Goal: Task Accomplishment & Management: Manage account settings

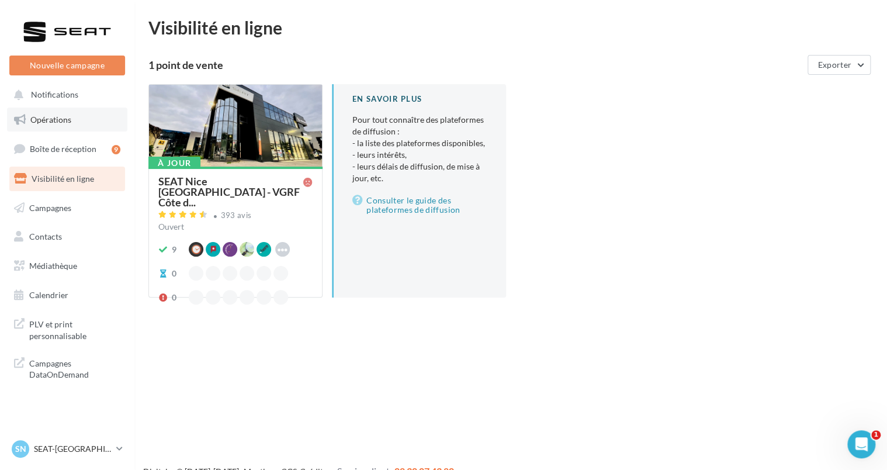
click at [68, 127] on link "Opérations" at bounding box center [67, 119] width 120 height 25
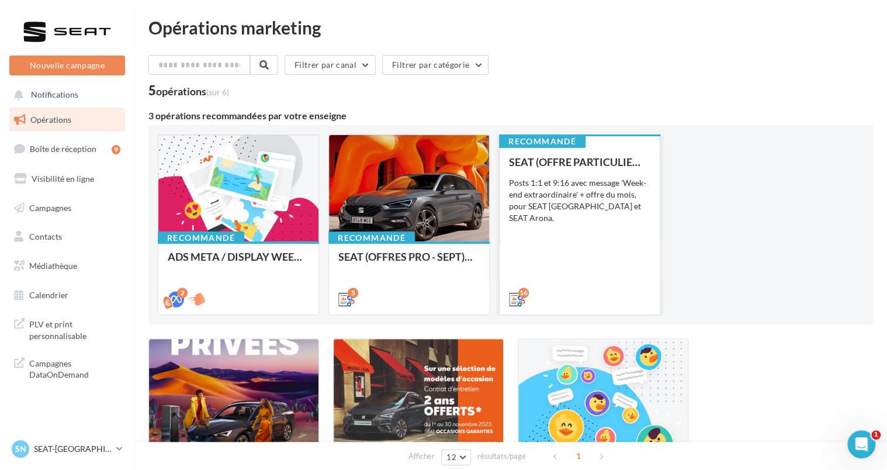
click at [596, 176] on div "SEAT (OFFRE PARTICULIER - SEPT) - SOCIAL MEDIA Posts 1:1 et 9:16 avec message '…" at bounding box center [579, 230] width 141 height 148
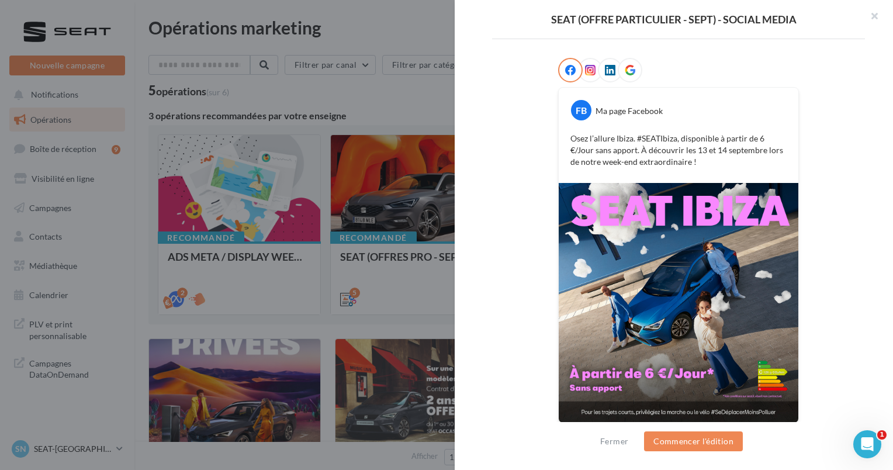
scroll to position [179, 0]
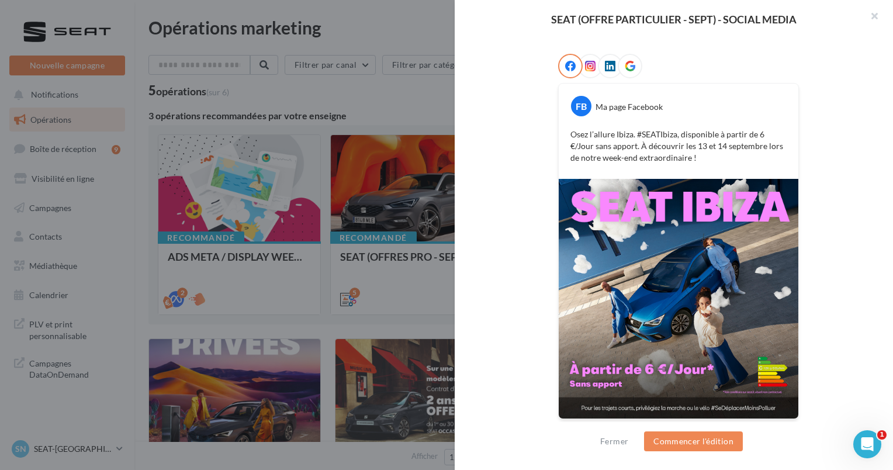
click at [851, 106] on div "FB Ma page Facebook Osez l’allure [GEOGRAPHIC_DATA]. #SEATIbiza, disponible à p…" at bounding box center [678, 244] width 373 height 380
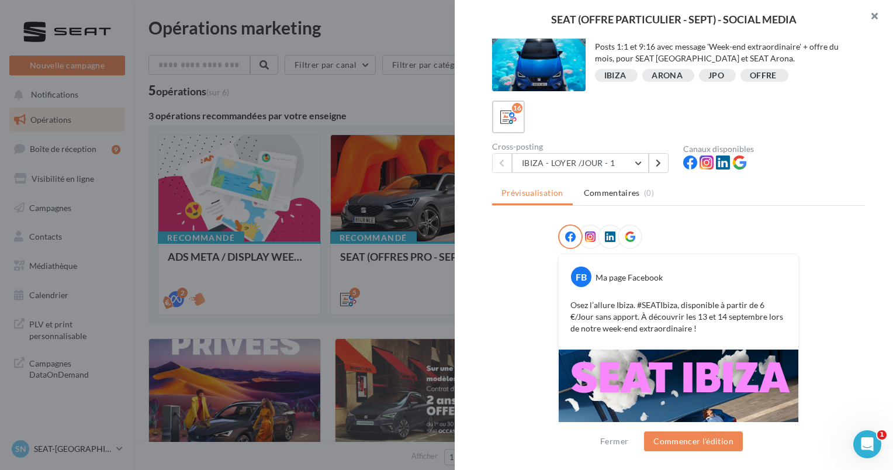
scroll to position [0, 0]
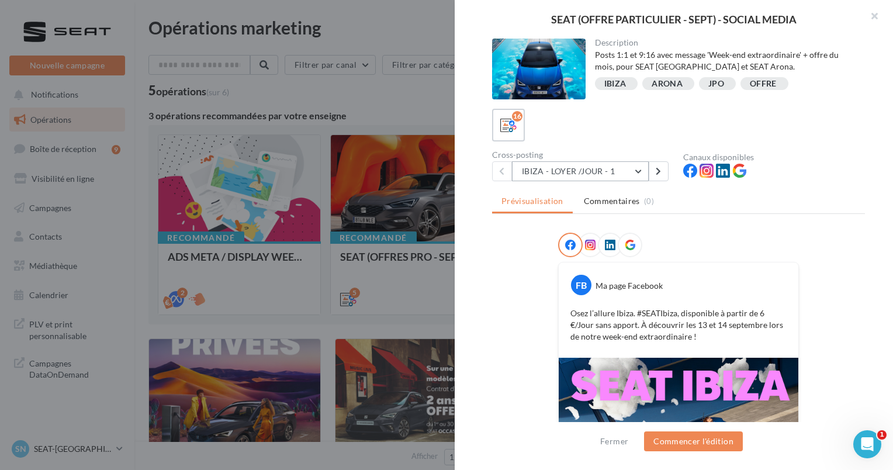
click at [577, 171] on button "IBIZA - LOYER /JOUR - 1" at bounding box center [580, 171] width 137 height 20
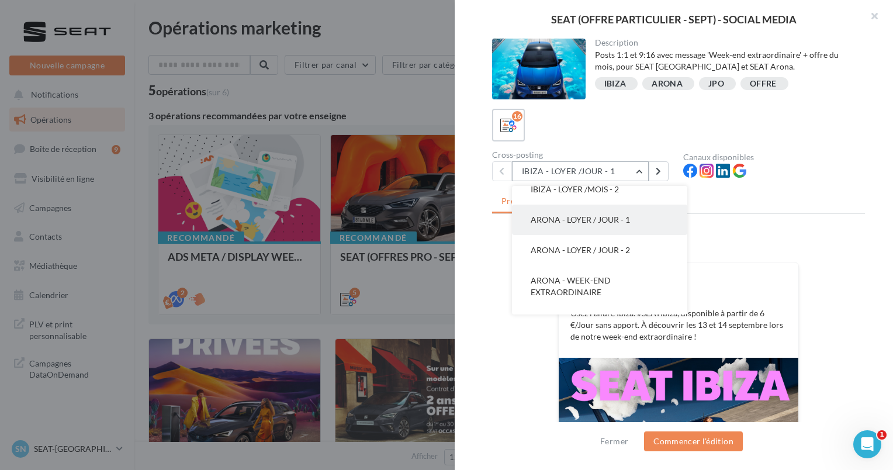
scroll to position [117, 0]
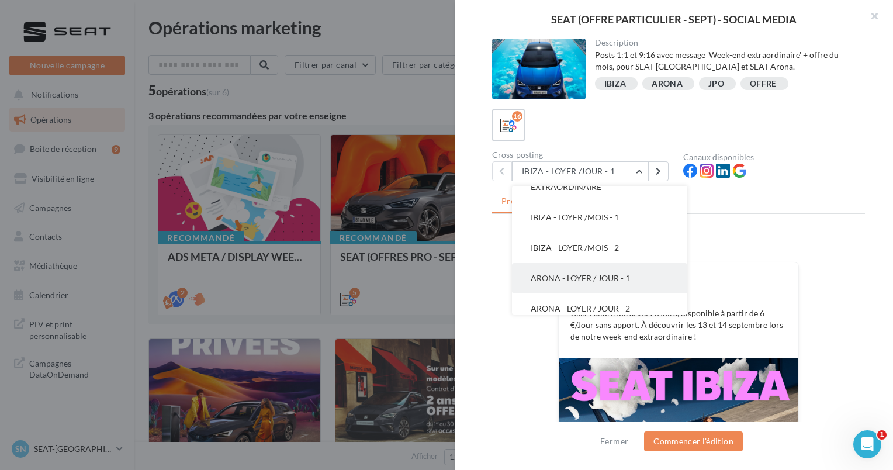
click at [587, 268] on button "ARONA - LOYER / JOUR - 1" at bounding box center [599, 278] width 175 height 30
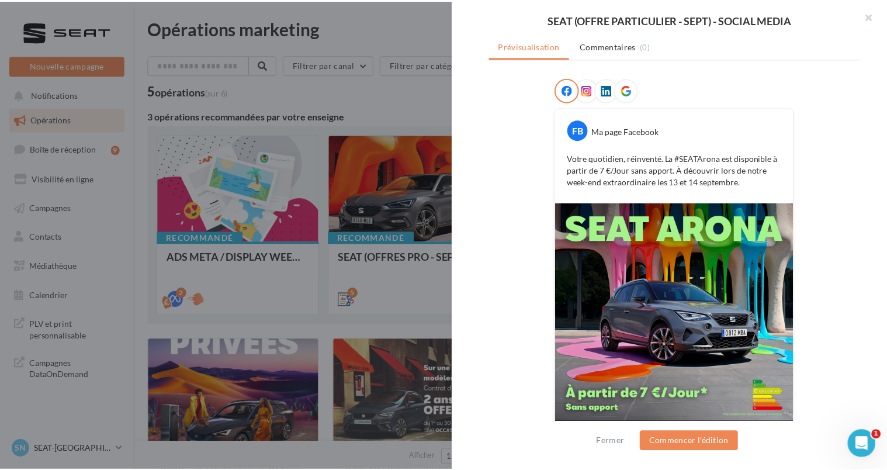
scroll to position [175, 0]
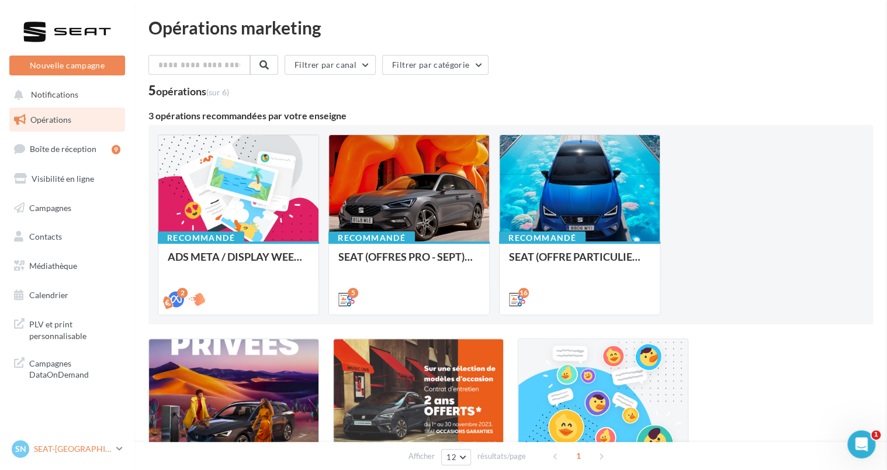
click at [86, 447] on p "SEAT-[GEOGRAPHIC_DATA]" at bounding box center [73, 449] width 78 height 12
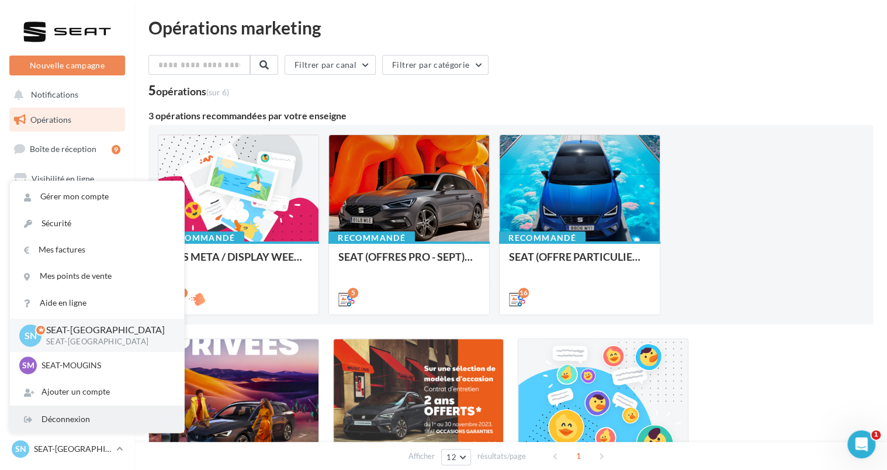
click at [85, 424] on div "Déconnexion" at bounding box center [97, 419] width 174 height 26
